Goal: Task Accomplishment & Management: Manage account settings

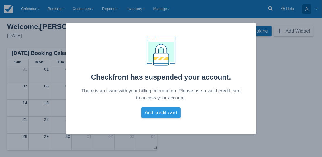
click at [157, 114] on button "Add credit card" at bounding box center [160, 112] width 39 height 11
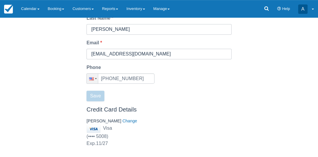
scroll to position [109, 0]
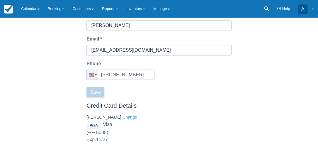
click at [123, 115] on button "Change" at bounding box center [130, 117] width 15 height 6
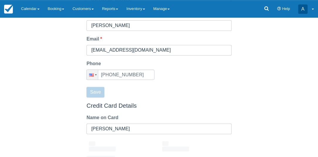
click at [253, 102] on div "Billing Contact Our Billing department will use this information to contact you…" at bounding box center [159, 91] width 318 height 250
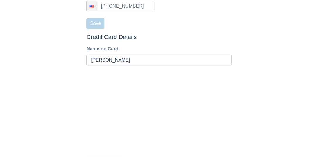
scroll to position [194, 0]
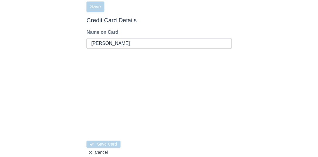
click at [296, 70] on div "Billing Contact Our Billing department will use this information to contact you…" at bounding box center [159, 19] width 318 height 277
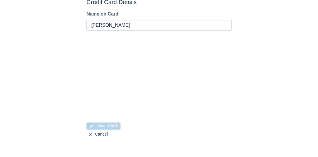
scroll to position [213, 0]
click at [104, 125] on button "Save Card" at bounding box center [104, 125] width 34 height 7
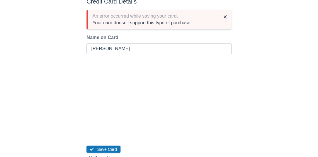
click at [293, 94] on div "Billing Contact Our Billing department will use this information to contact you…" at bounding box center [159, 12] width 318 height 300
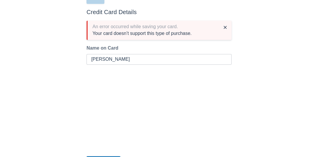
click at [293, 86] on div "Billing Contact Our Billing department will use this information to contact you…" at bounding box center [159, 22] width 318 height 300
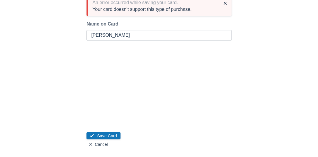
scroll to position [236, 0]
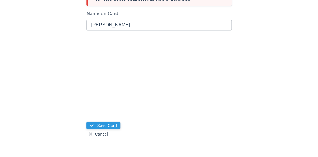
click at [108, 122] on button "Save Card" at bounding box center [104, 125] width 34 height 7
click at [108, 123] on button "Save Card" at bounding box center [104, 125] width 34 height 7
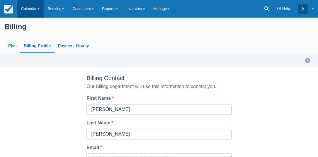
click at [33, 12] on link "Calendar" at bounding box center [30, 9] width 27 height 18
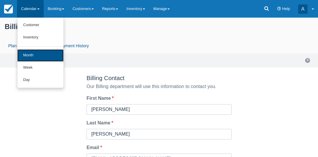
click at [33, 57] on link "Month" at bounding box center [40, 55] width 46 height 12
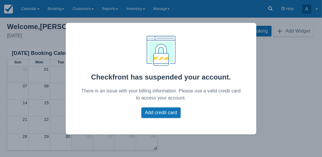
click at [276, 58] on div "Checkfront has suspended your account. There is an issue with your billing info…" at bounding box center [161, 78] width 322 height 157
click at [317, 10] on div "Checkfront has suspended your account. There is an issue with your billing info…" at bounding box center [161, 78] width 322 height 157
click at [166, 109] on button "Add credit card" at bounding box center [160, 112] width 39 height 11
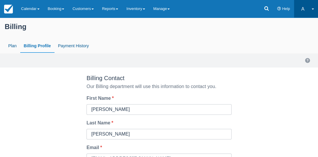
click at [314, 11] on link "A [PERSON_NAME] River Dancers" at bounding box center [306, 9] width 24 height 18
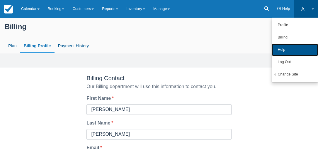
click at [287, 50] on link "Help" at bounding box center [295, 50] width 46 height 12
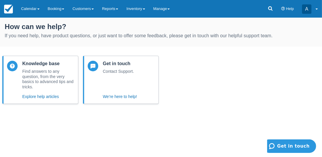
click at [120, 76] on div "Contact Support." at bounding box center [120, 80] width 34 height 22
click at [299, 146] on span "Get in touch" at bounding box center [293, 145] width 33 height 5
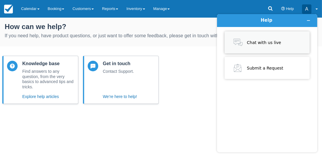
click at [266, 41] on span "Chat with us live" at bounding box center [264, 42] width 34 height 5
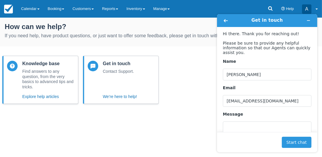
click at [243, 115] on div "Message" at bounding box center [267, 114] width 89 height 6
click at [243, 121] on textarea "Message" at bounding box center [267, 137] width 89 height 33
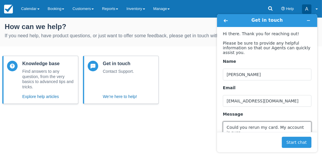
scroll to position [2, 0]
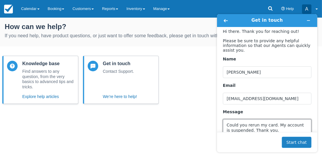
type textarea "Could you rerun my card. My account is suspended. Thank you."
click at [302, 145] on button "Start chat" at bounding box center [297, 142] width 30 height 11
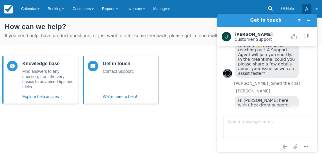
scroll to position [56, 0]
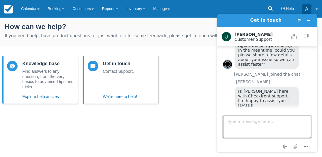
click at [246, 128] on textarea "Type a message here..." at bounding box center [267, 127] width 88 height 22
type textarea "[DOMAIN_NAME]"
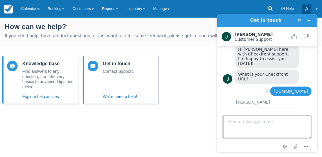
scroll to position [109, 0]
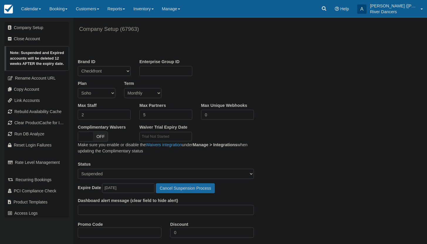
click at [179, 187] on button "Cancel Suspension Process" at bounding box center [185, 188] width 59 height 10
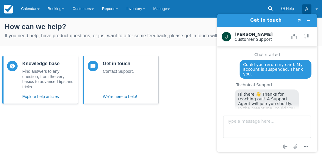
scroll to position [111, 0]
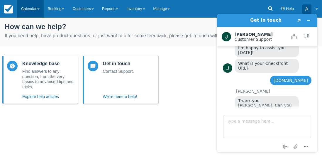
click at [31, 8] on link "Calendar" at bounding box center [30, 9] width 27 height 18
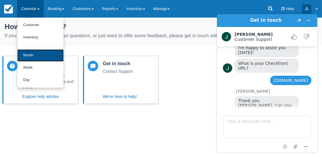
click at [38, 58] on link "Month" at bounding box center [40, 55] width 46 height 12
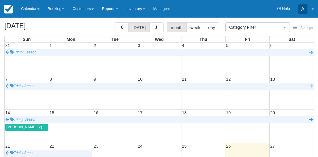
select select
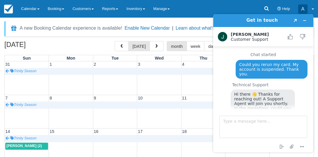
scroll to position [111, 0]
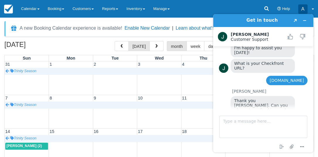
click at [2, 62] on div "[DATE] [DATE] month week day Sun Mon Tue Wed Thu Fri Sat 31 1 2 3 4 5 6 Trinity…" at bounding box center [159, 152] width 318 height 222
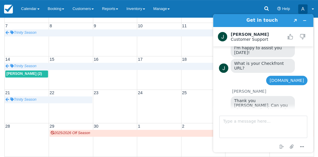
scroll to position [75, 0]
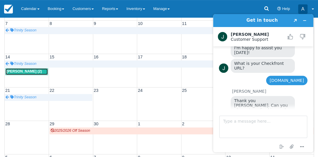
click at [28, 70] on span "Debbie Churchill (2)" at bounding box center [24, 71] width 36 height 4
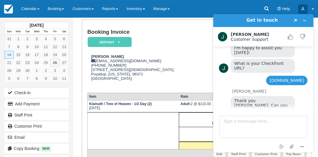
scroll to position [37, 0]
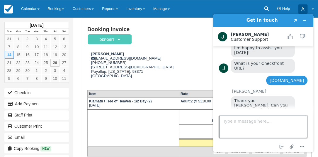
click at [249, 120] on textarea "Type a message here..." at bounding box center [263, 127] width 88 height 22
type textarea "Thank you!"
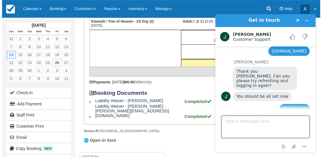
scroll to position [0, 0]
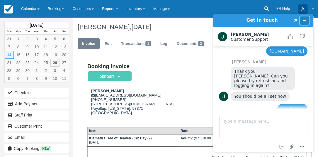
click at [307, 21] on button "Minimize widget" at bounding box center [304, 20] width 9 height 8
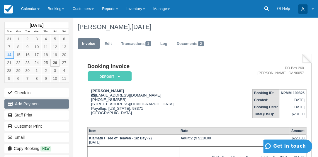
click at [43, 102] on button "Add Payment" at bounding box center [36, 103] width 65 height 9
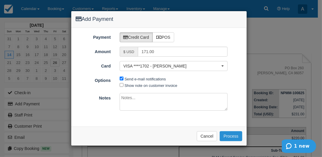
click at [230, 136] on button "Process" at bounding box center [231, 136] width 23 height 10
